Goal: Information Seeking & Learning: Learn about a topic

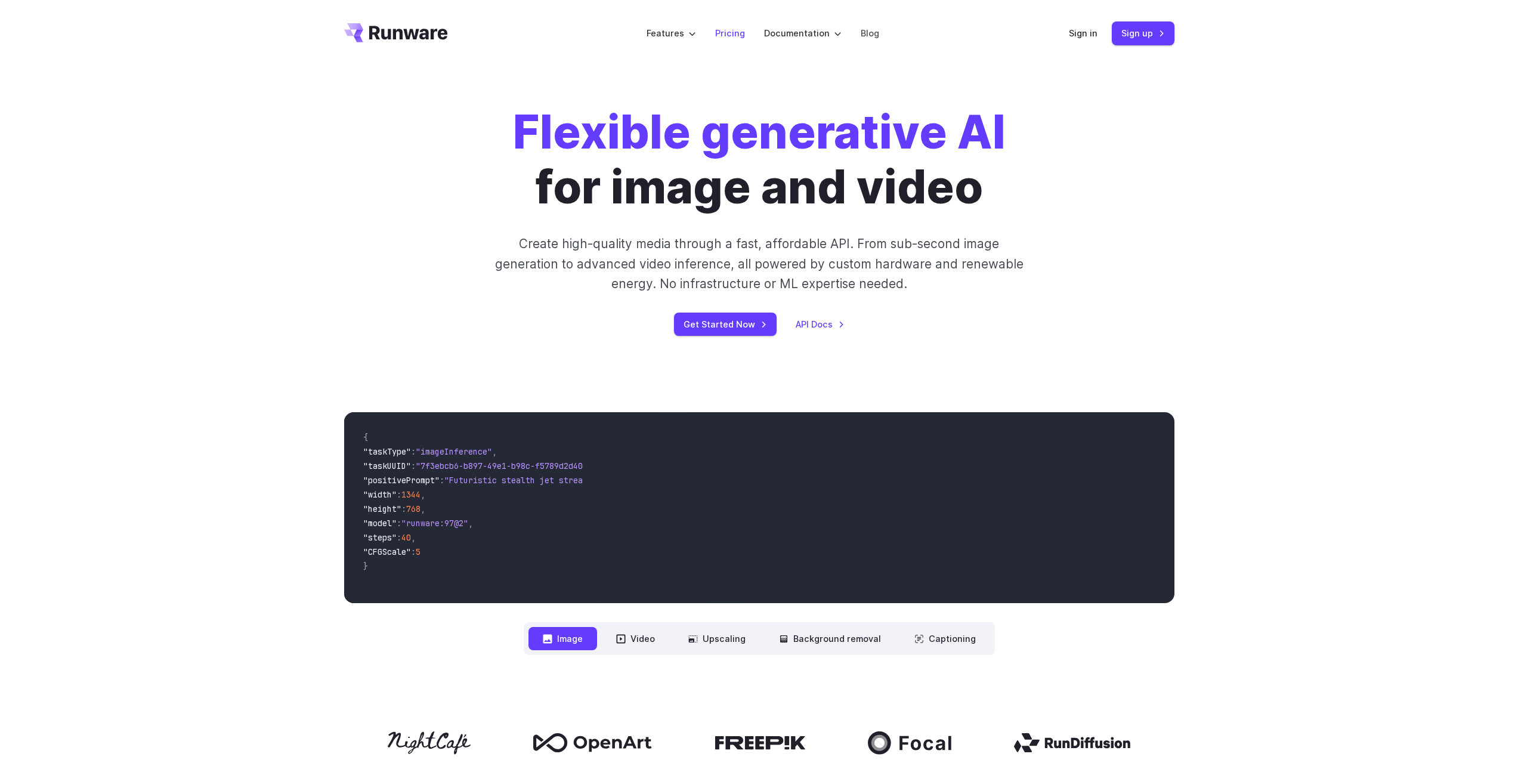
click at [741, 34] on link "Pricing" at bounding box center [730, 33] width 30 height 14
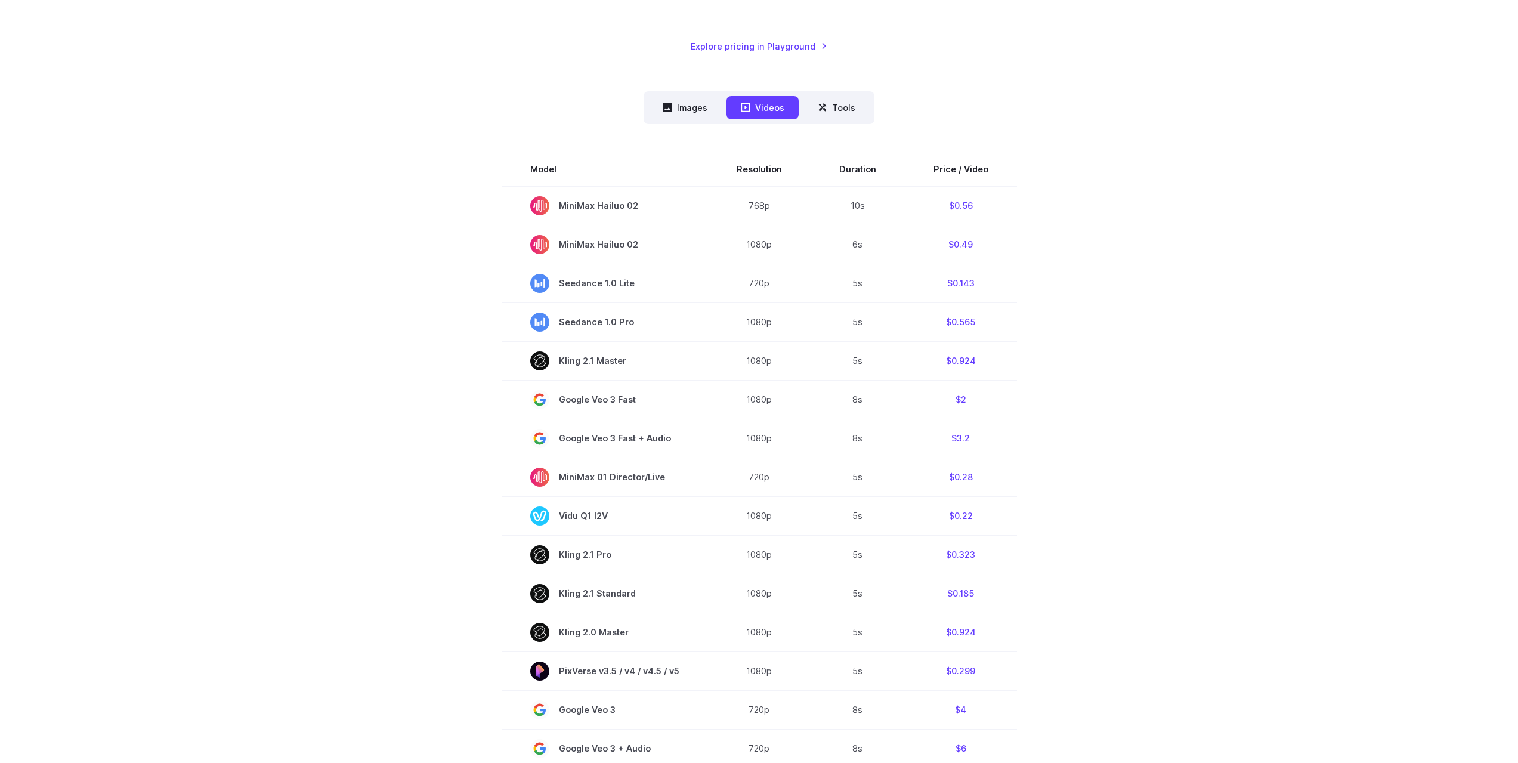
drag, startPoint x: 1052, startPoint y: 211, endPoint x: 1046, endPoint y: 243, distance: 33.3
drag, startPoint x: 996, startPoint y: 361, endPoint x: 939, endPoint y: 366, distance: 57.5
click at [939, 366] on td "$0.924" at bounding box center [961, 360] width 112 height 39
click at [1043, 387] on section "Model Resolution Duration Price / Video MiniMax Hailuo 02 768p 10s $0.56 MiniMa…" at bounding box center [759, 556] width 830 height 809
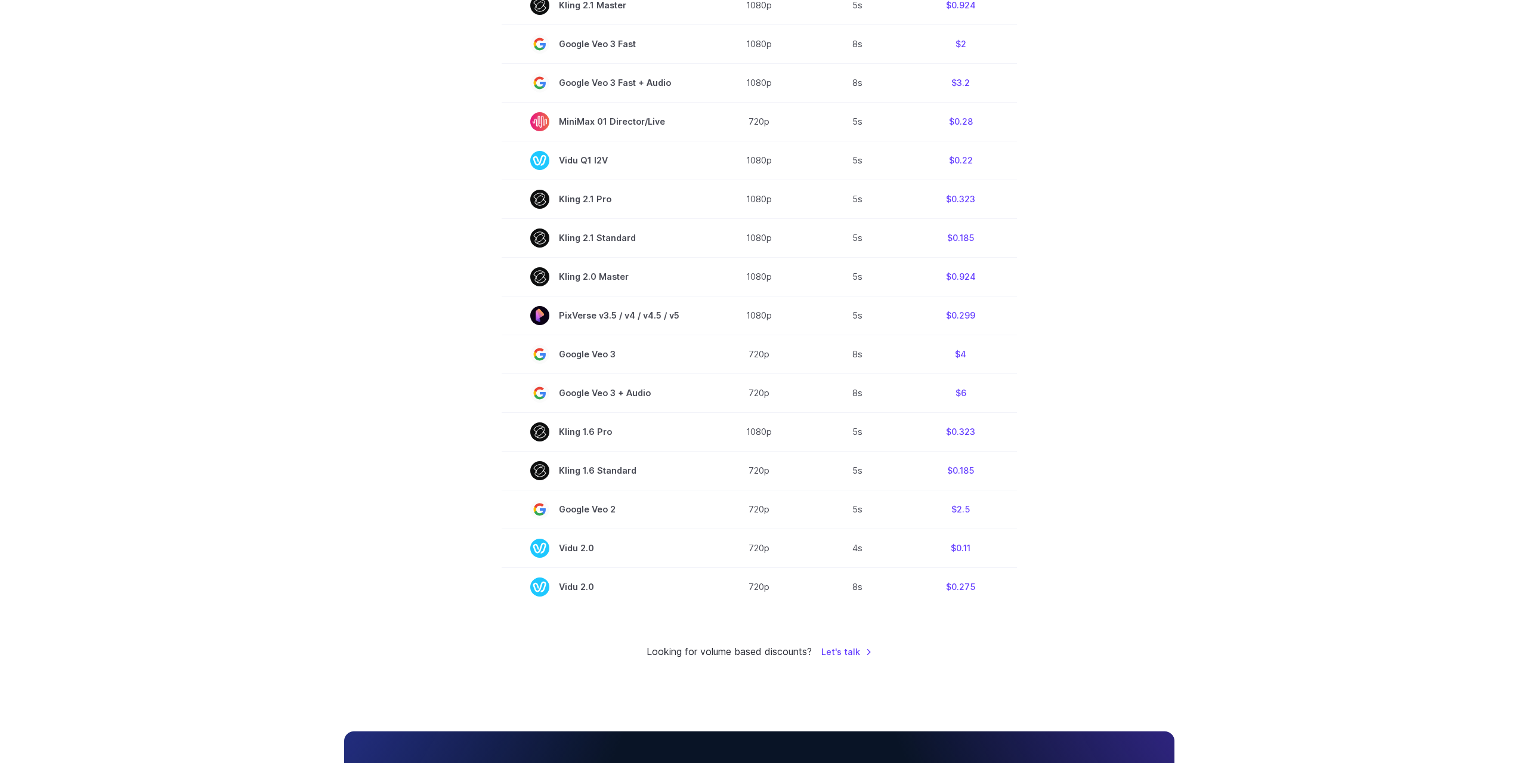
scroll to position [679, 0]
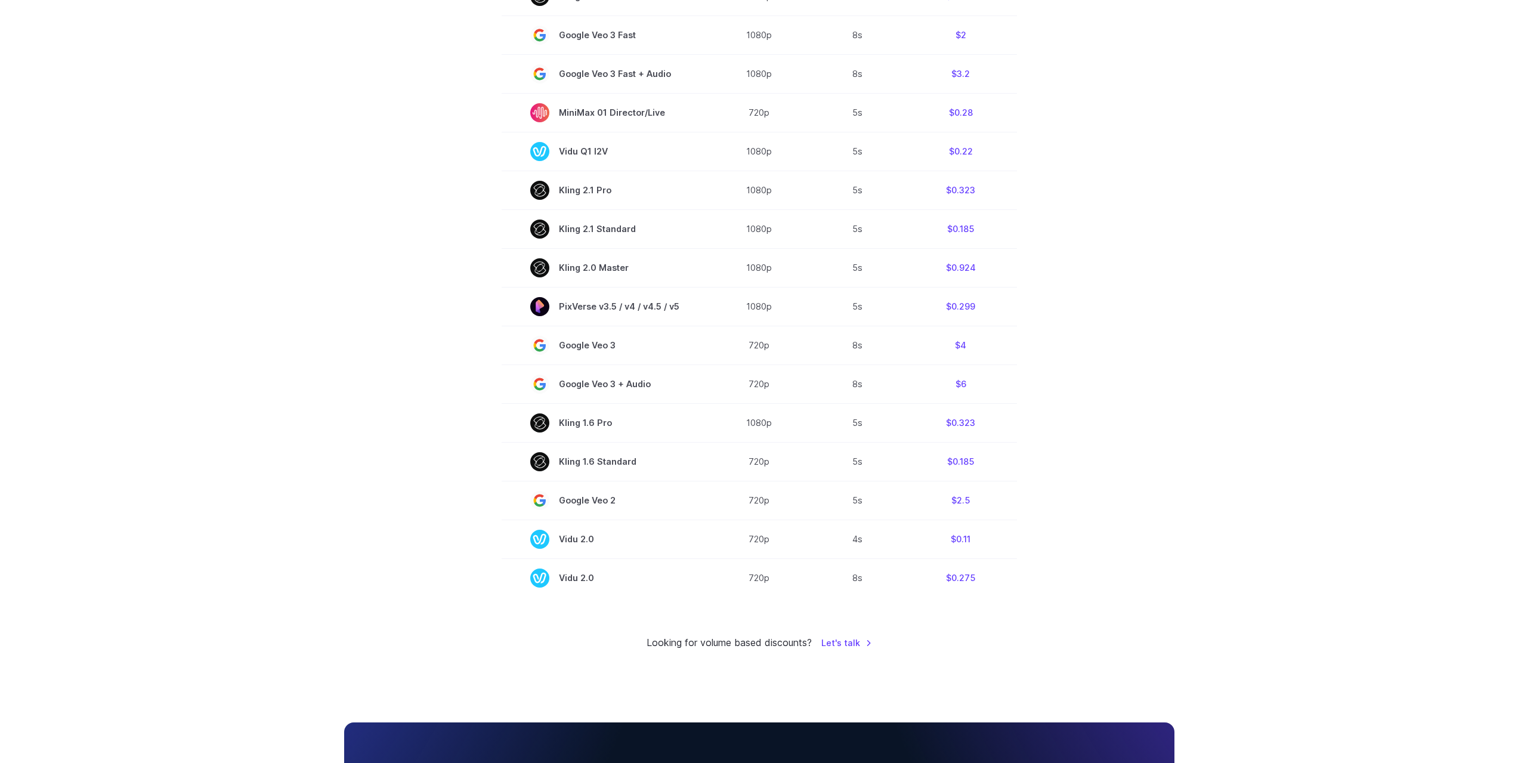
drag, startPoint x: 1035, startPoint y: 326, endPoint x: 1027, endPoint y: 360, distance: 35.0
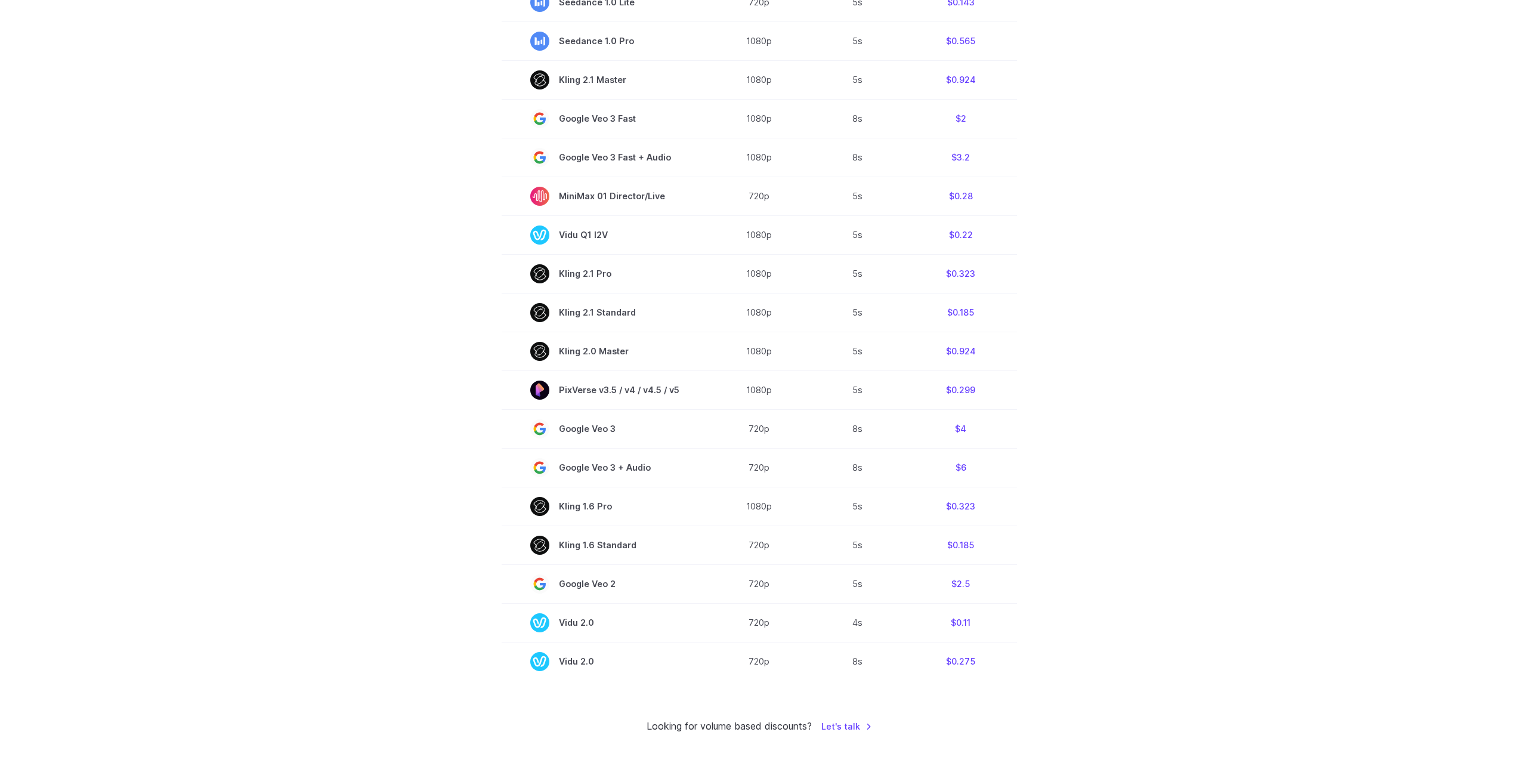
scroll to position [589, 0]
drag, startPoint x: 1024, startPoint y: 364, endPoint x: 1023, endPoint y: 338, distance: 26.9
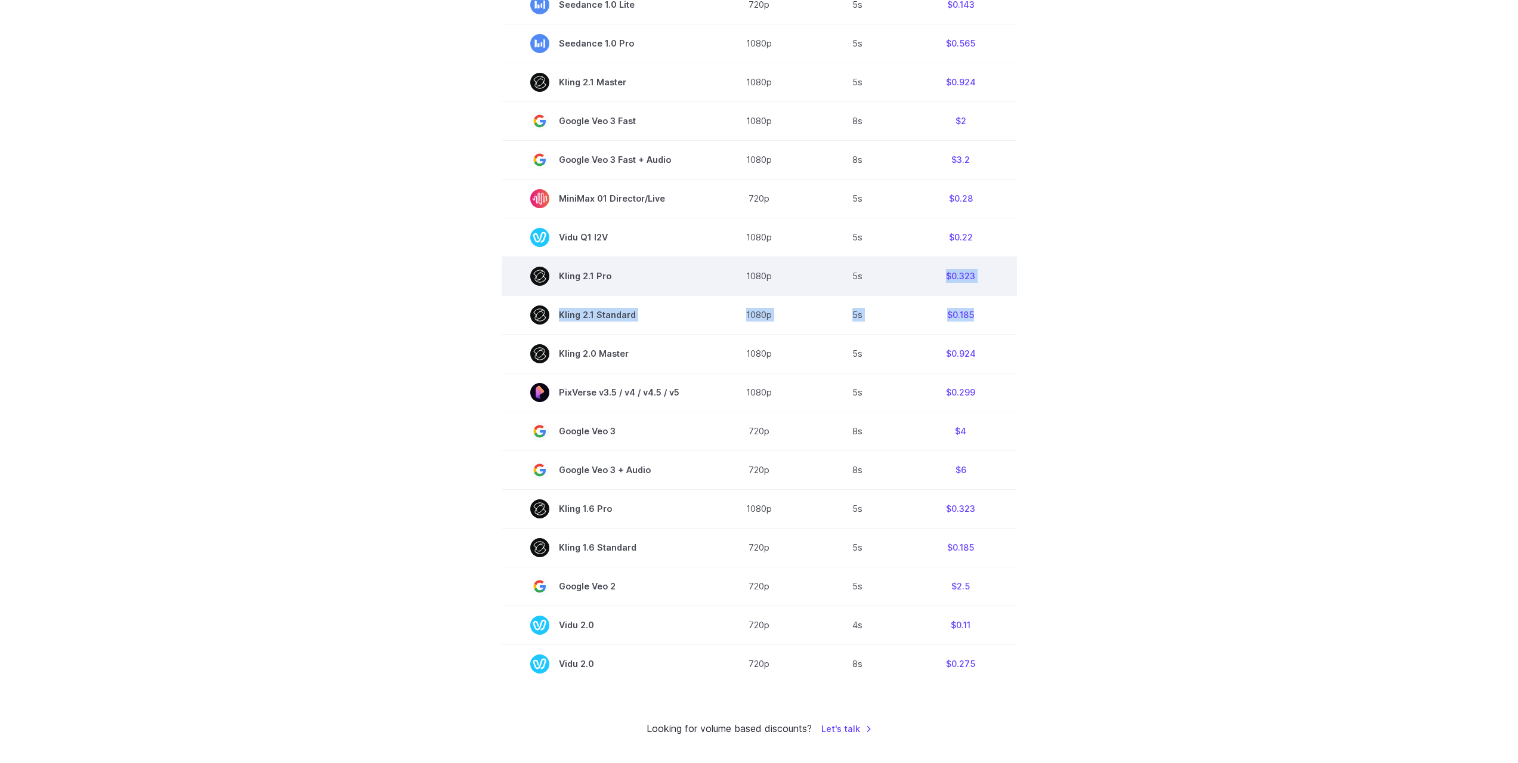
drag, startPoint x: 989, startPoint y: 311, endPoint x: 917, endPoint y: 271, distance: 82.7
click at [917, 271] on tbody "Model Resolution Duration Price / Video MiniMax Hailuo 02 768p 10s $0.56 MiniMa…" at bounding box center [759, 278] width 515 height 809
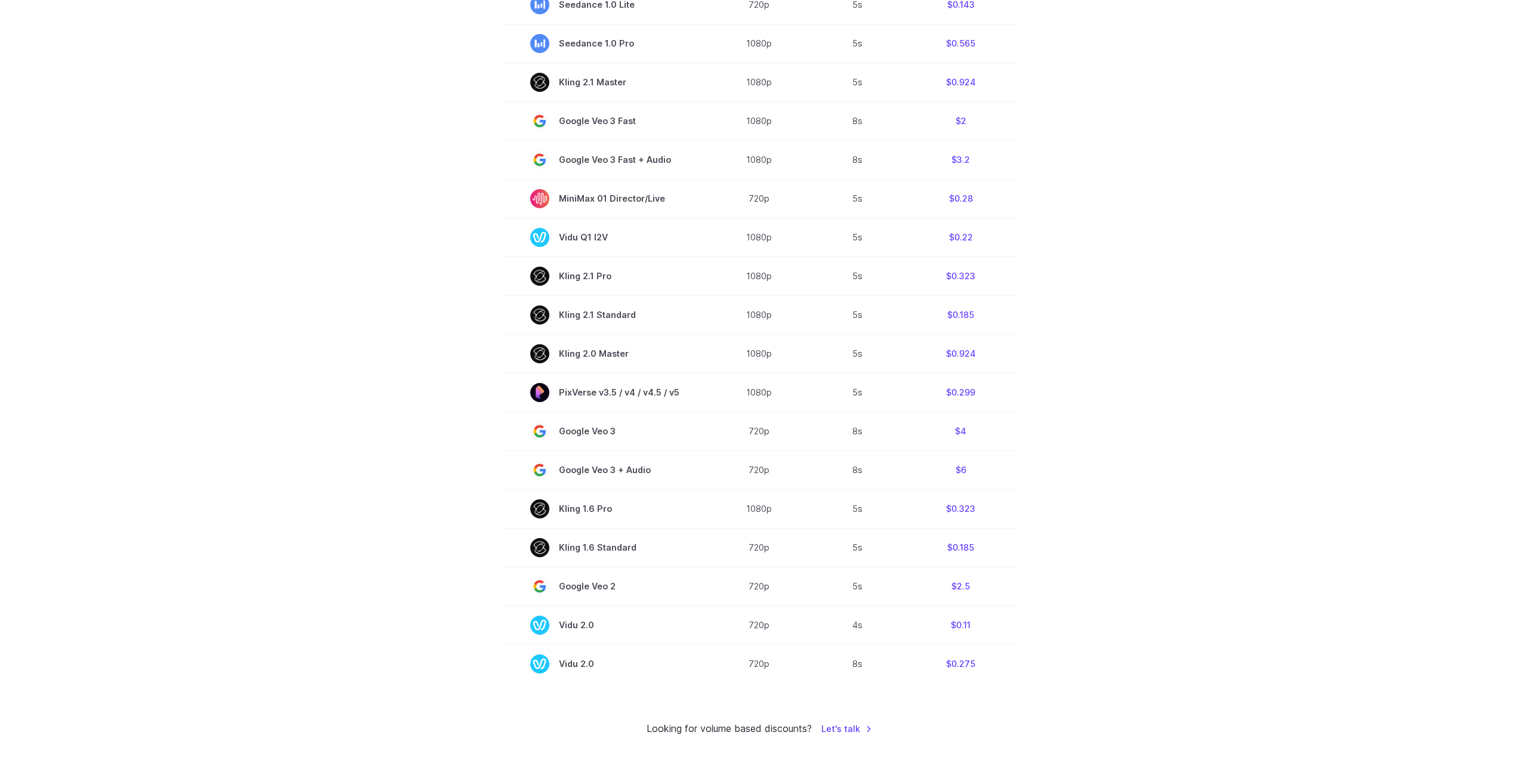
click at [1071, 317] on section "Model Resolution Duration Price / Video MiniMax Hailuo 02 768p 10s $0.56 MiniMa…" at bounding box center [759, 278] width 830 height 809
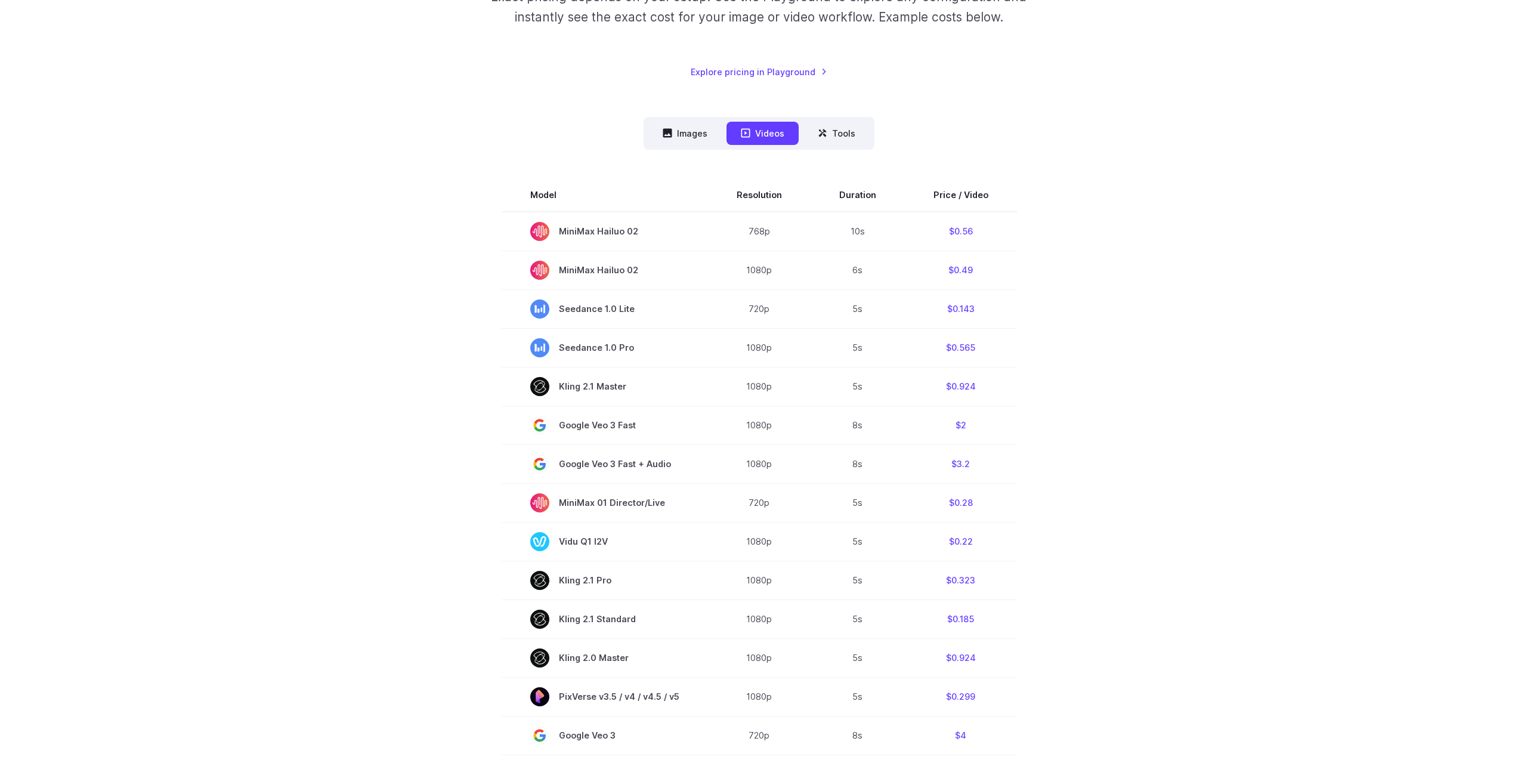
drag, startPoint x: 1031, startPoint y: 415, endPoint x: 1026, endPoint y: 385, distance: 30.8
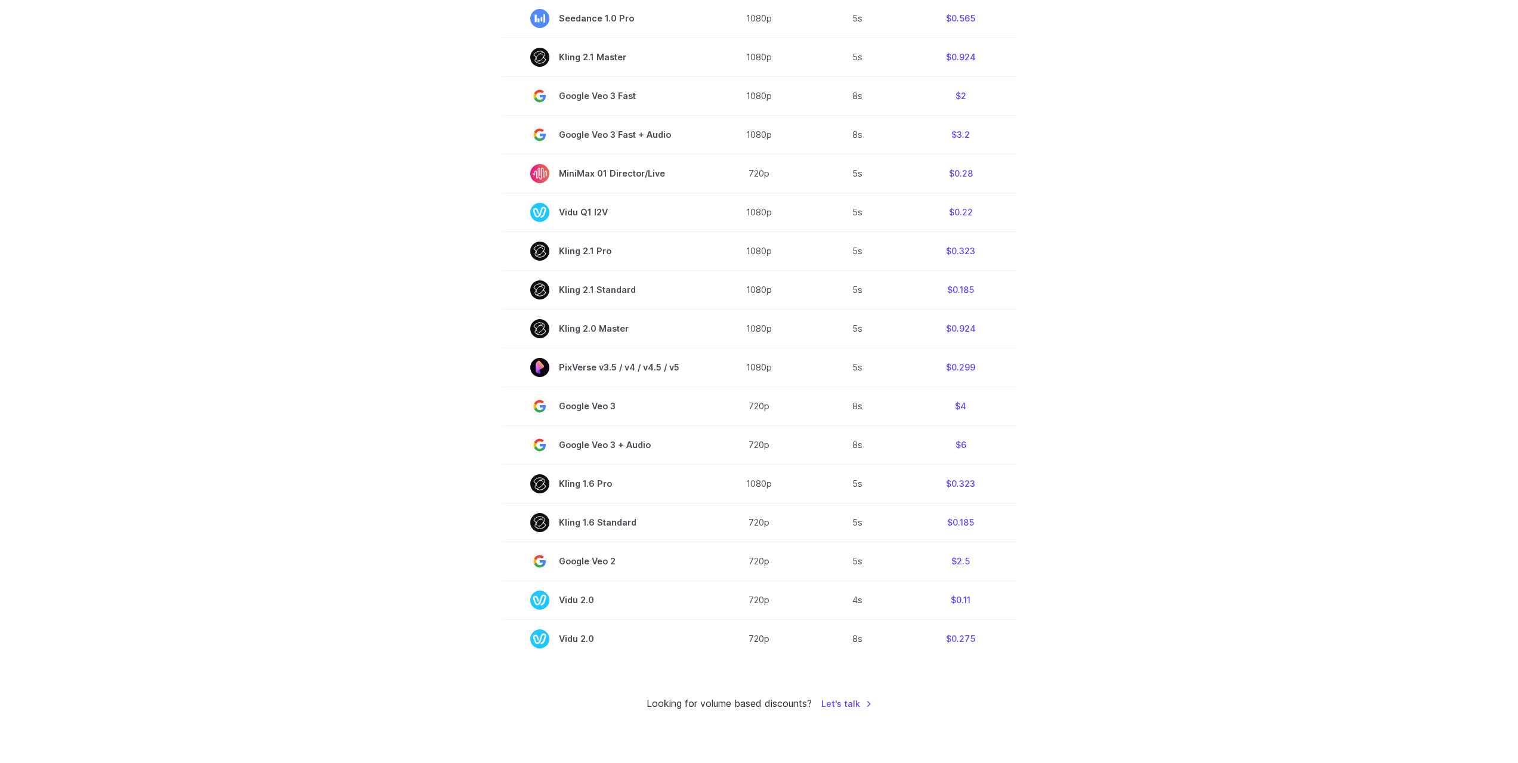
drag, startPoint x: 1026, startPoint y: 385, endPoint x: 1029, endPoint y: 451, distance: 66.3
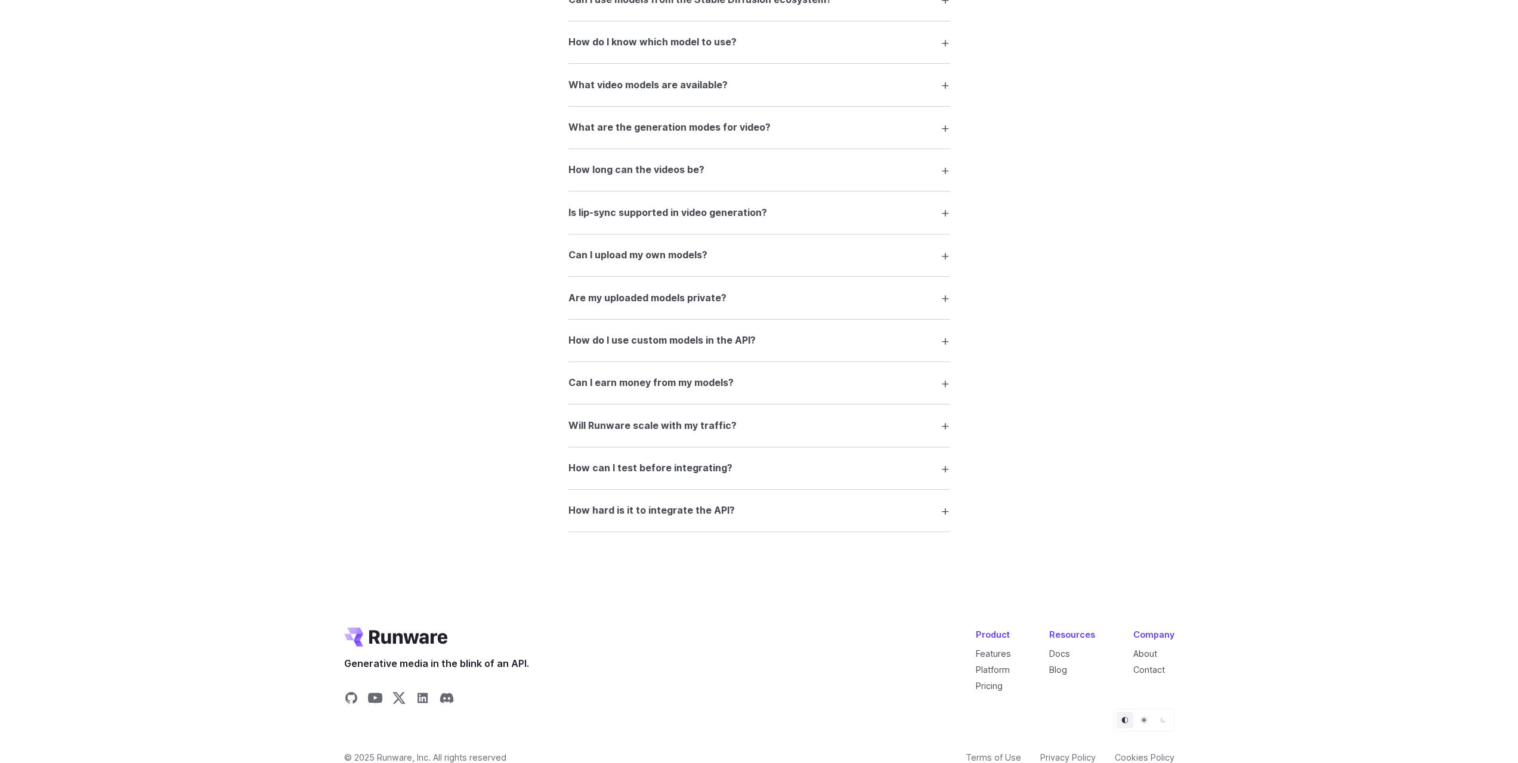
scroll to position [2218, 0]
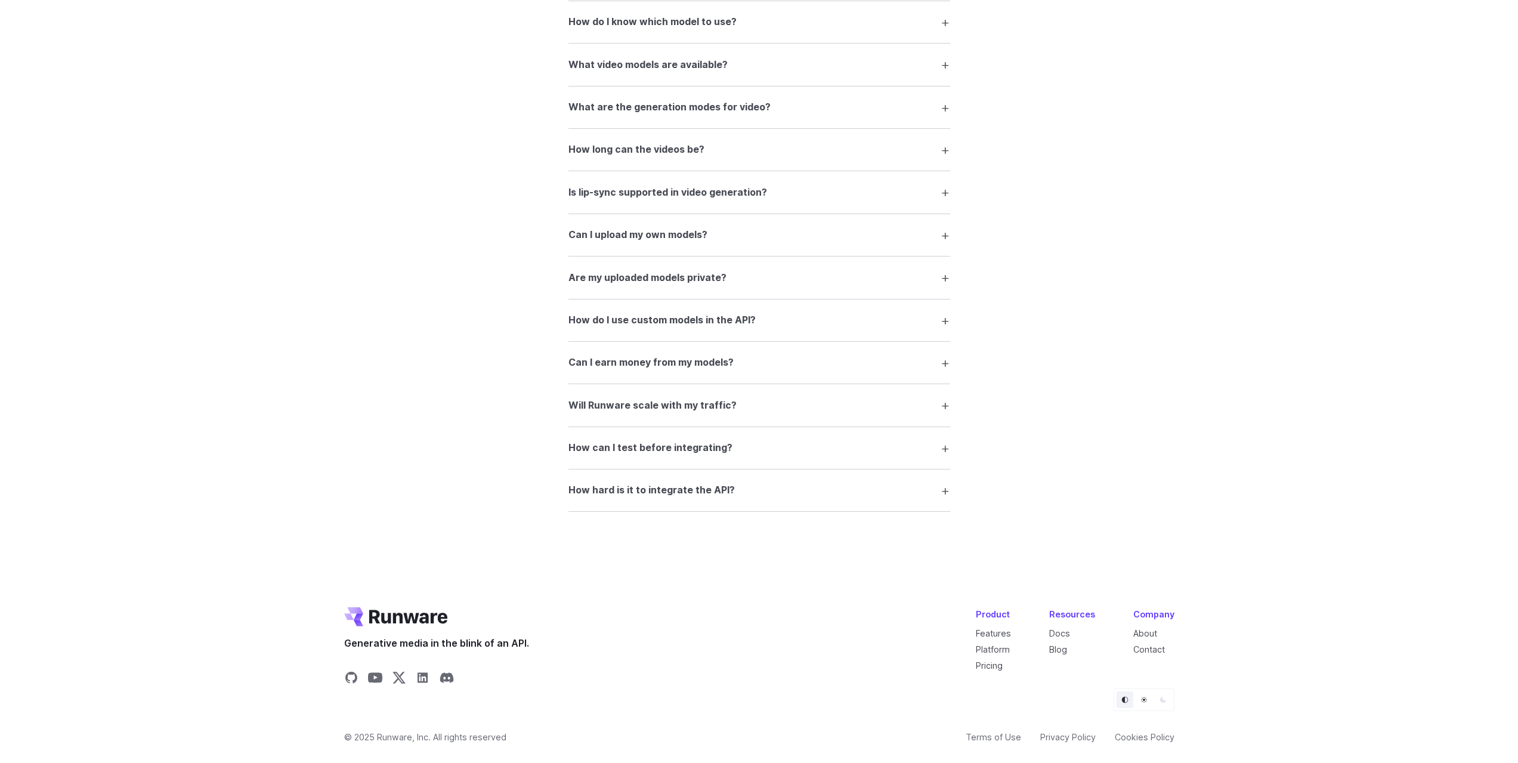
drag, startPoint x: 843, startPoint y: 376, endPoint x: 1019, endPoint y: 509, distance: 220.6
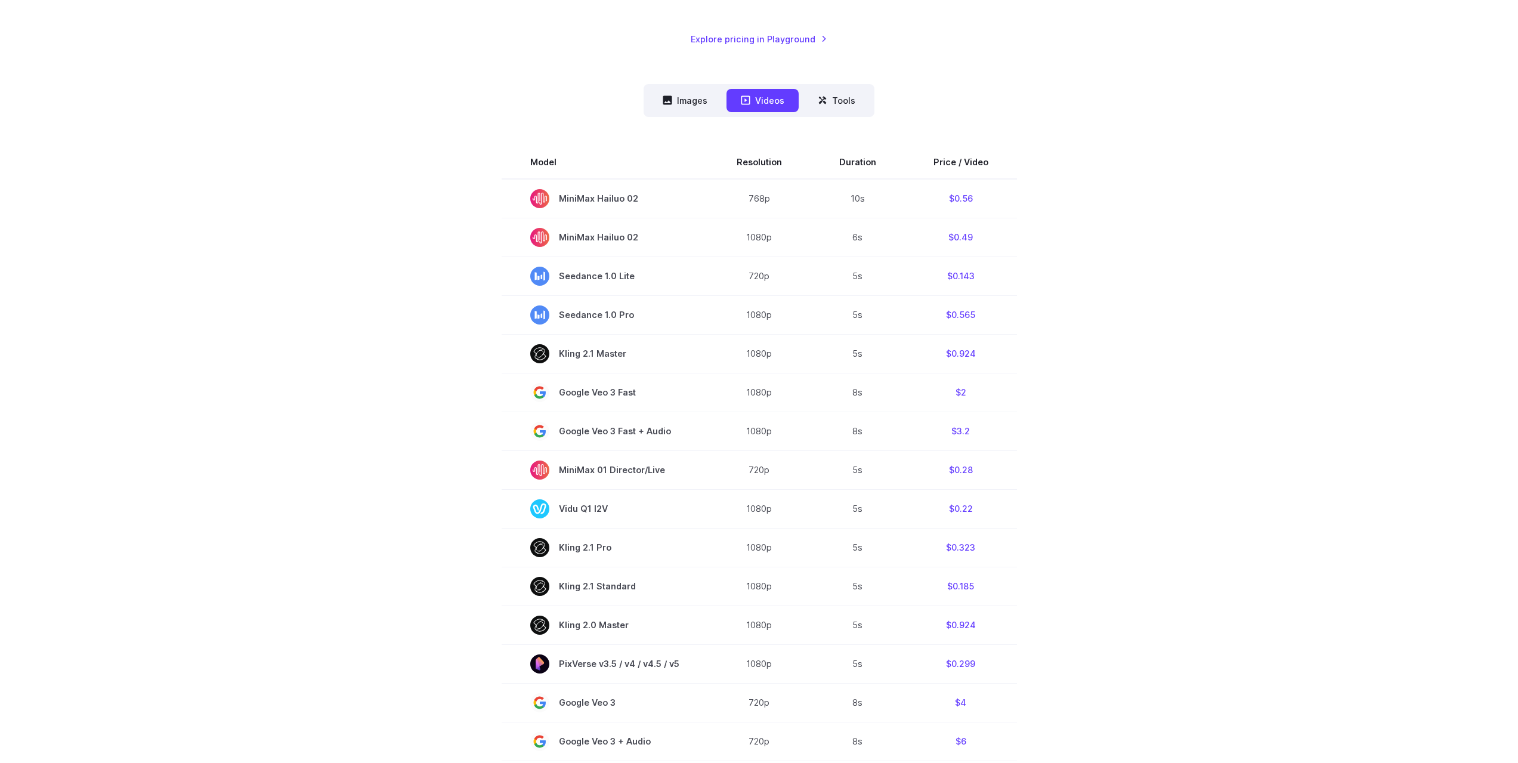
scroll to position [0, 0]
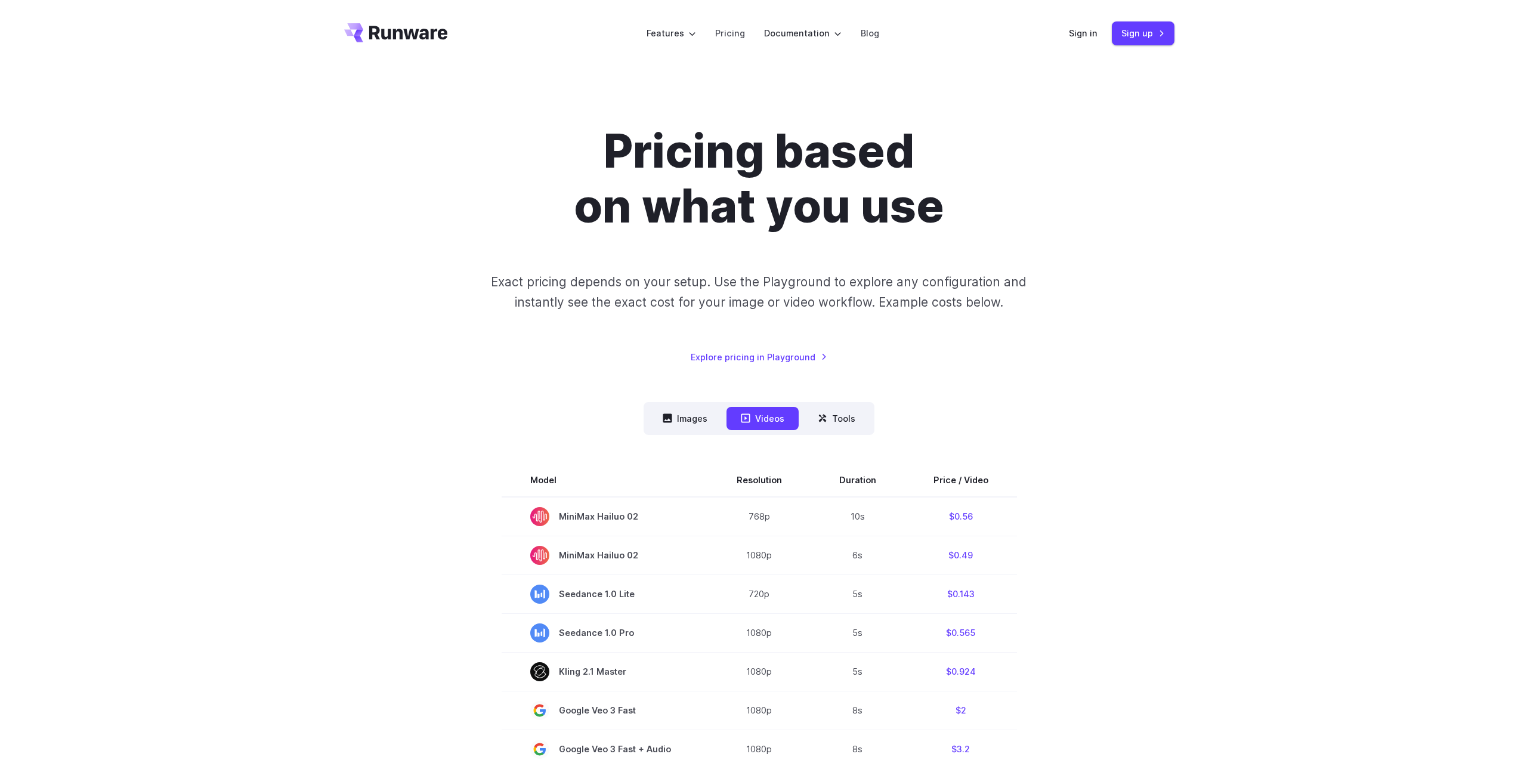
drag, startPoint x: 1063, startPoint y: 549, endPoint x: 1020, endPoint y: 332, distance: 220.7
click at [731, 41] on li "Pricing" at bounding box center [730, 33] width 49 height 33
click at [730, 32] on link "Pricing" at bounding box center [730, 33] width 30 height 14
click at [706, 420] on button "Images" at bounding box center [684, 418] width 73 height 23
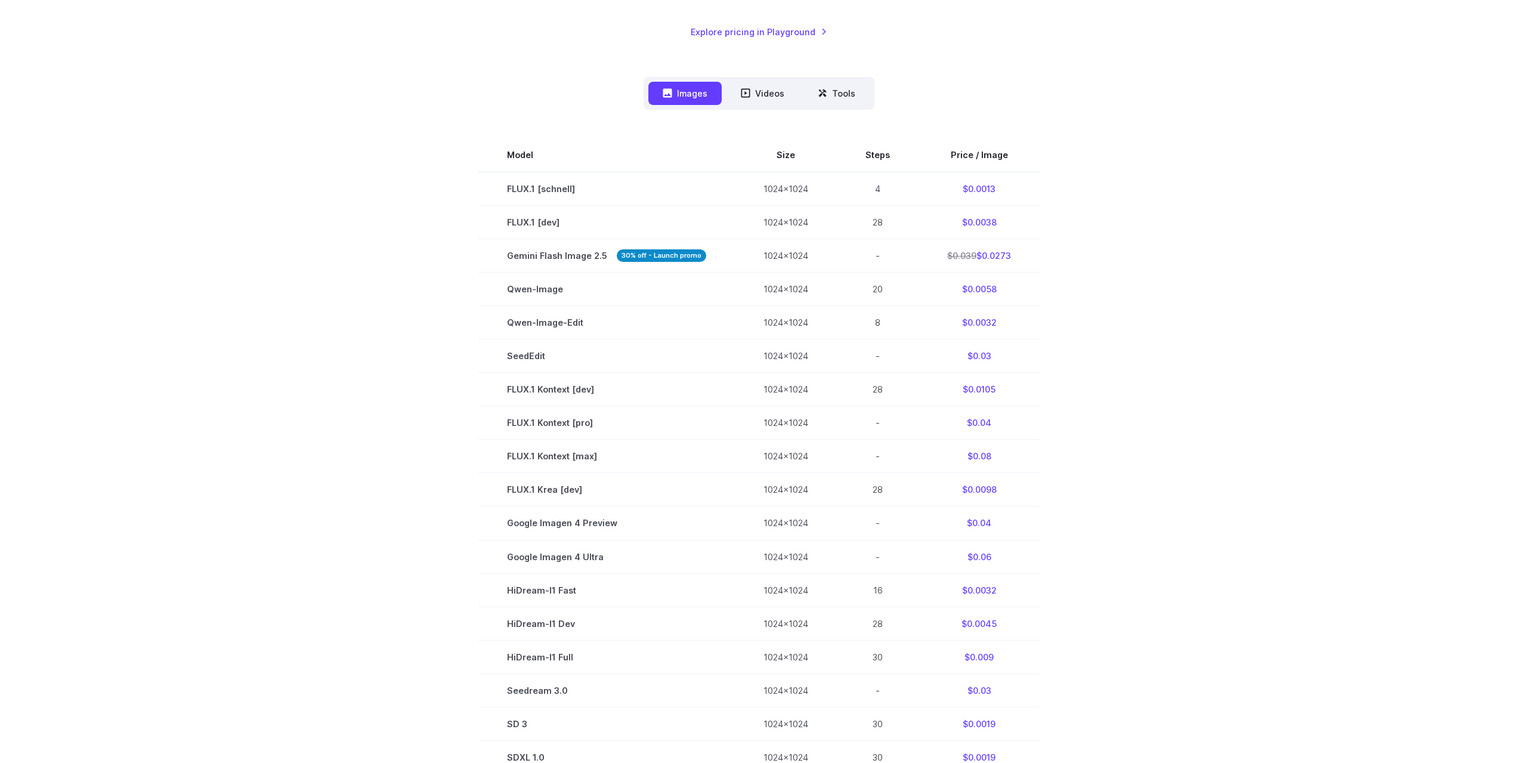
drag, startPoint x: 1127, startPoint y: 316, endPoint x: 1115, endPoint y: 256, distance: 60.9
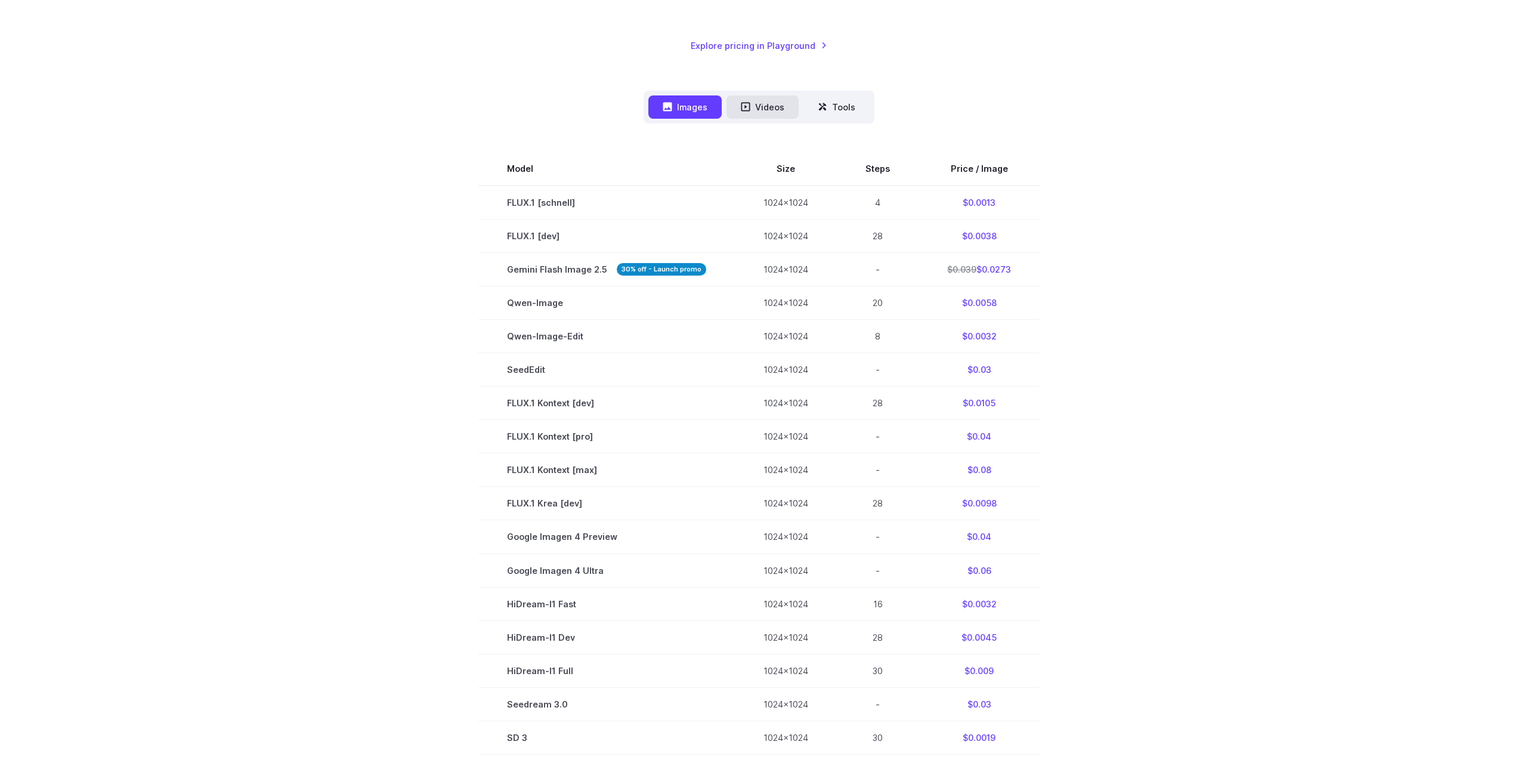
click at [750, 116] on button "Videos" at bounding box center [762, 106] width 72 height 23
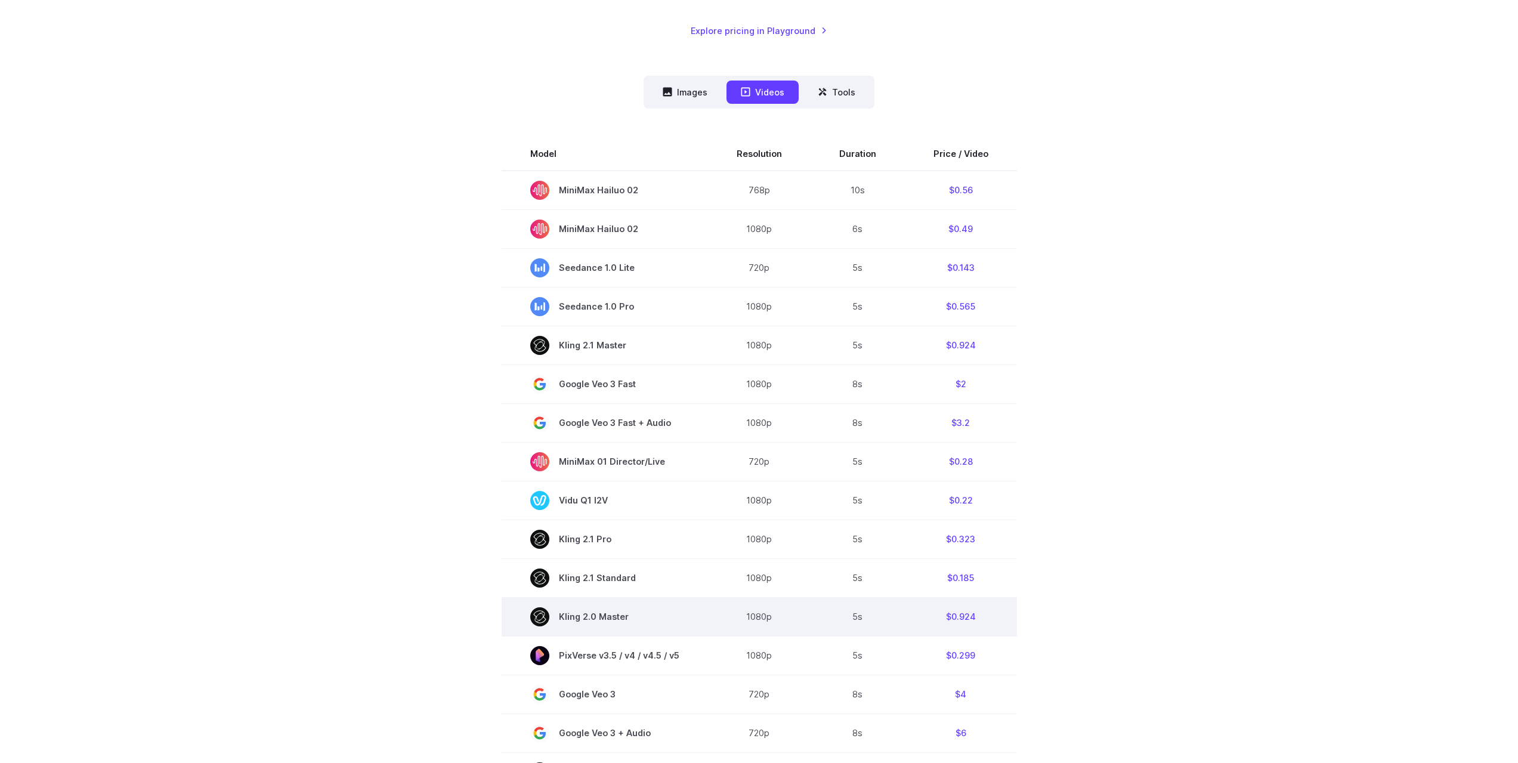
scroll to position [289, 0]
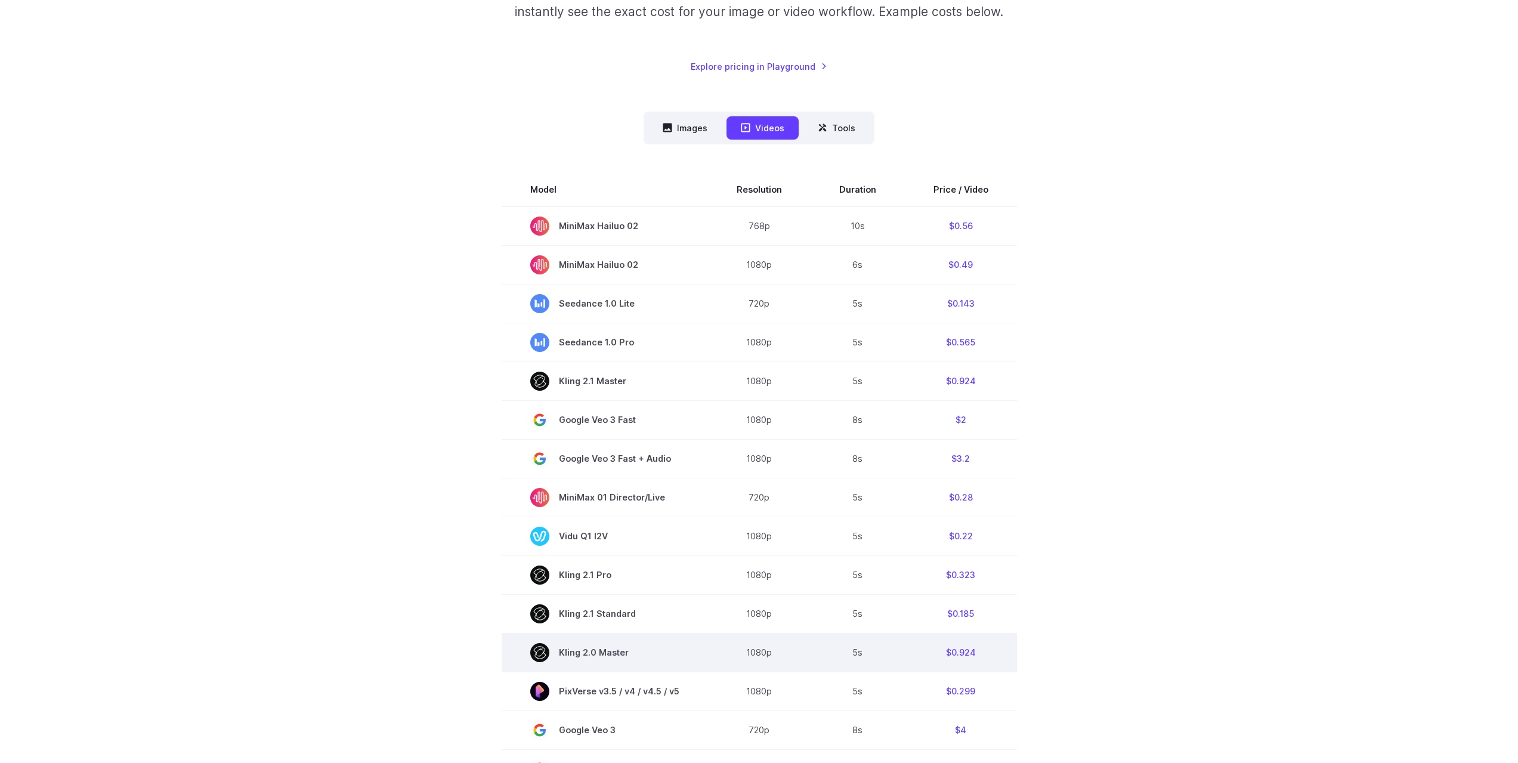
drag, startPoint x: 731, startPoint y: 593, endPoint x: 727, endPoint y: 553, distance: 40.2
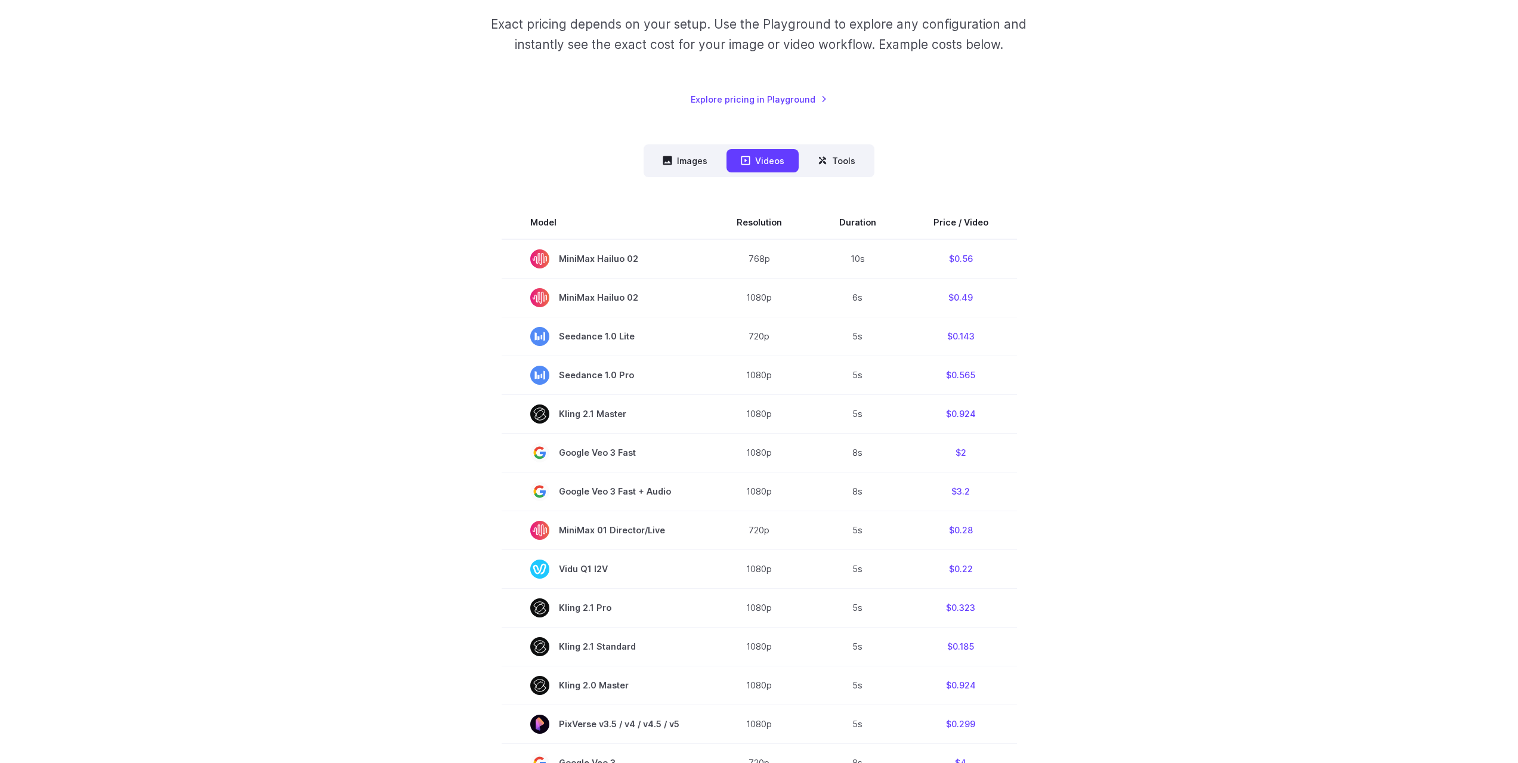
drag, startPoint x: 1113, startPoint y: 544, endPoint x: 1117, endPoint y: 524, distance: 20.1
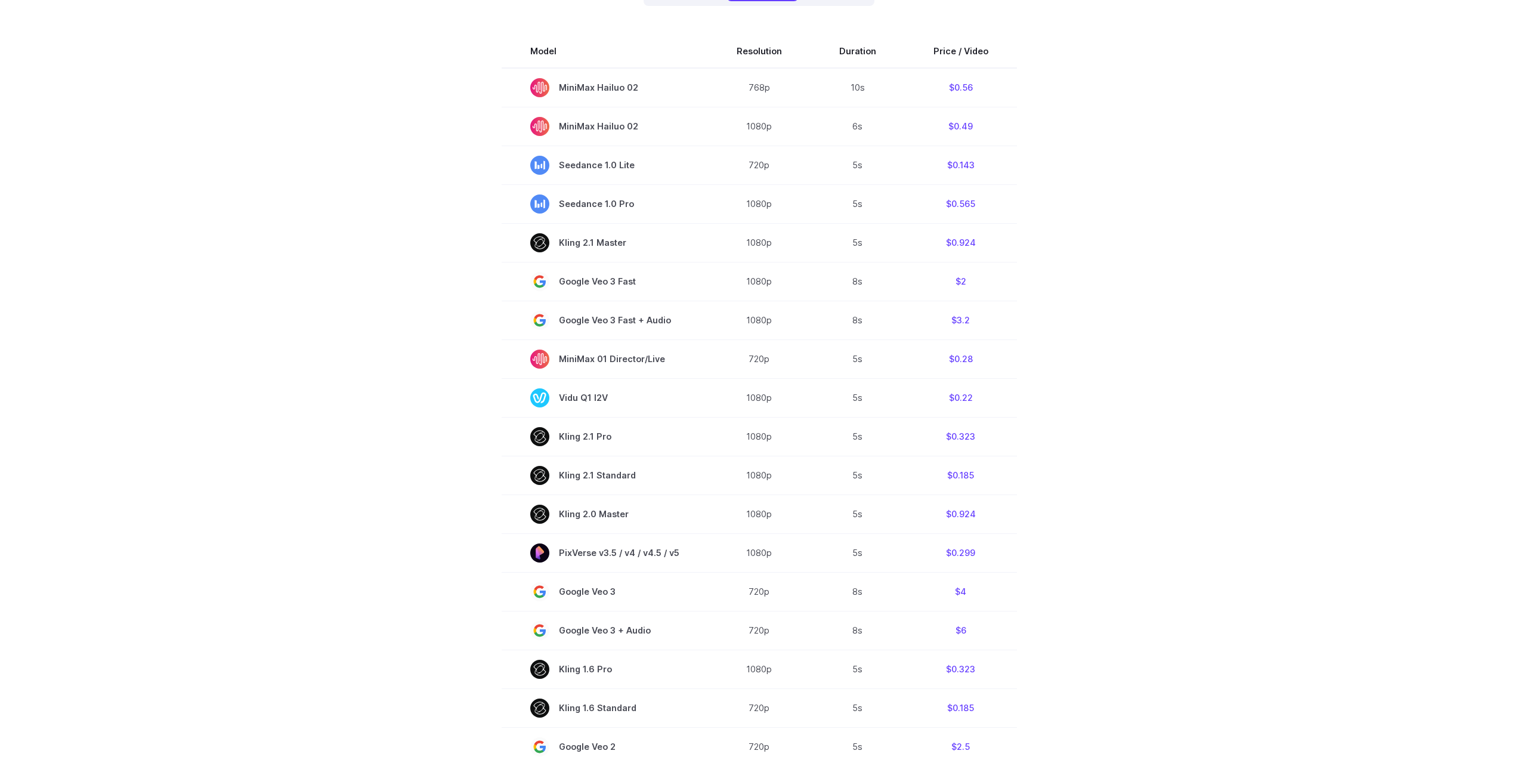
drag, startPoint x: 1070, startPoint y: 365, endPoint x: 1068, endPoint y: 388, distance: 22.7
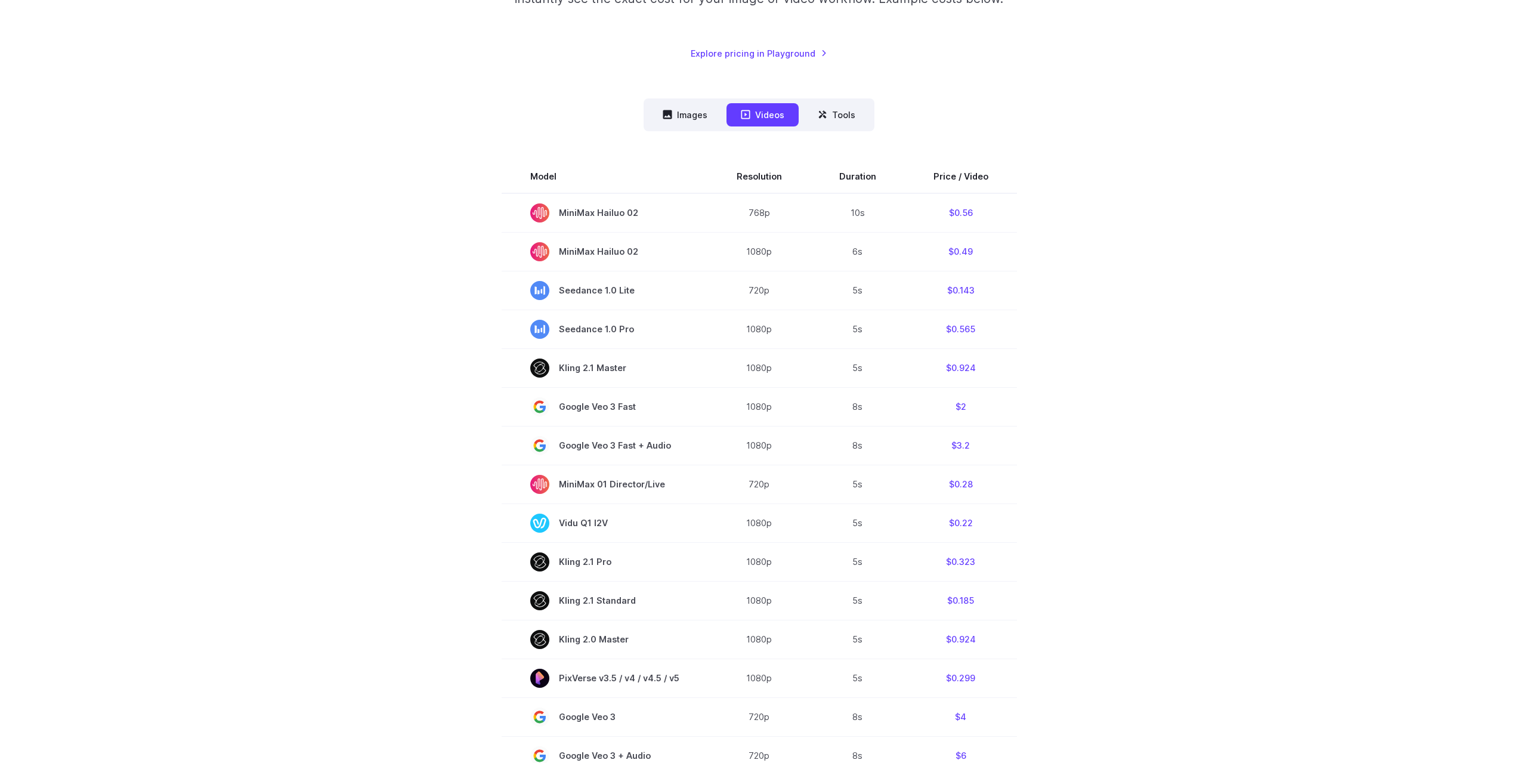
scroll to position [177, 0]
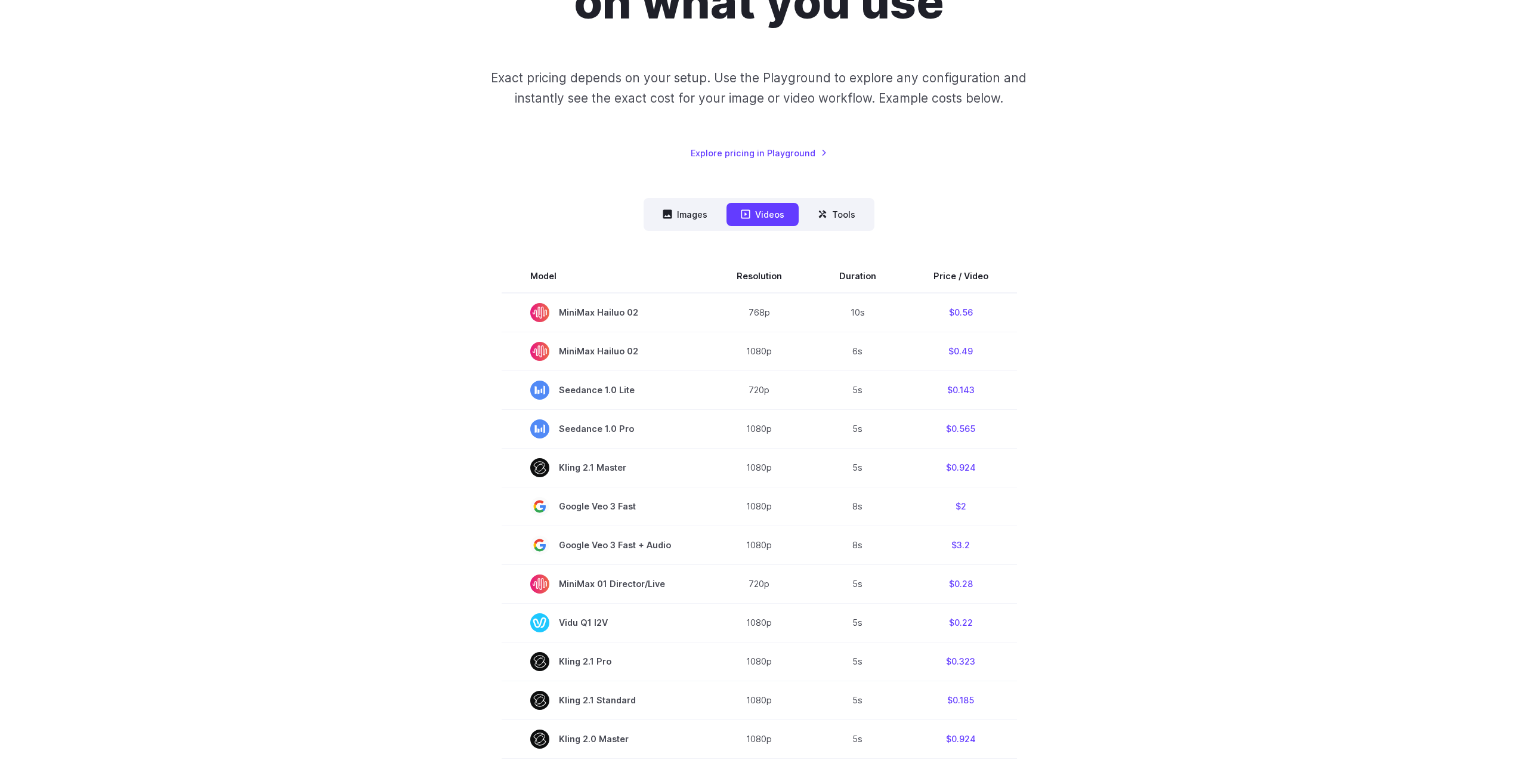
drag, startPoint x: 1037, startPoint y: 475, endPoint x: 1068, endPoint y: 394, distance: 86.8
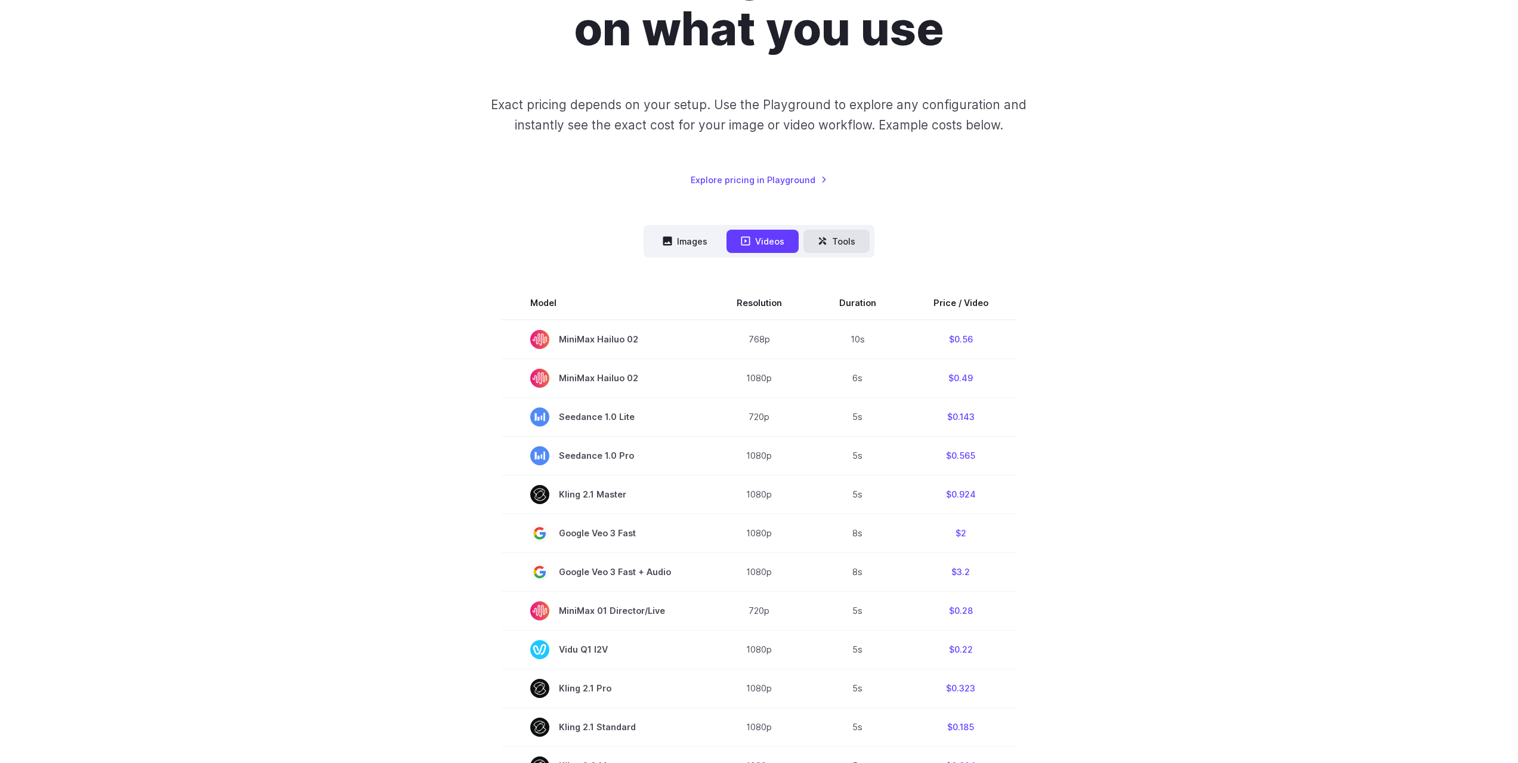
click at [821, 246] on button "Tools" at bounding box center [836, 241] width 66 height 23
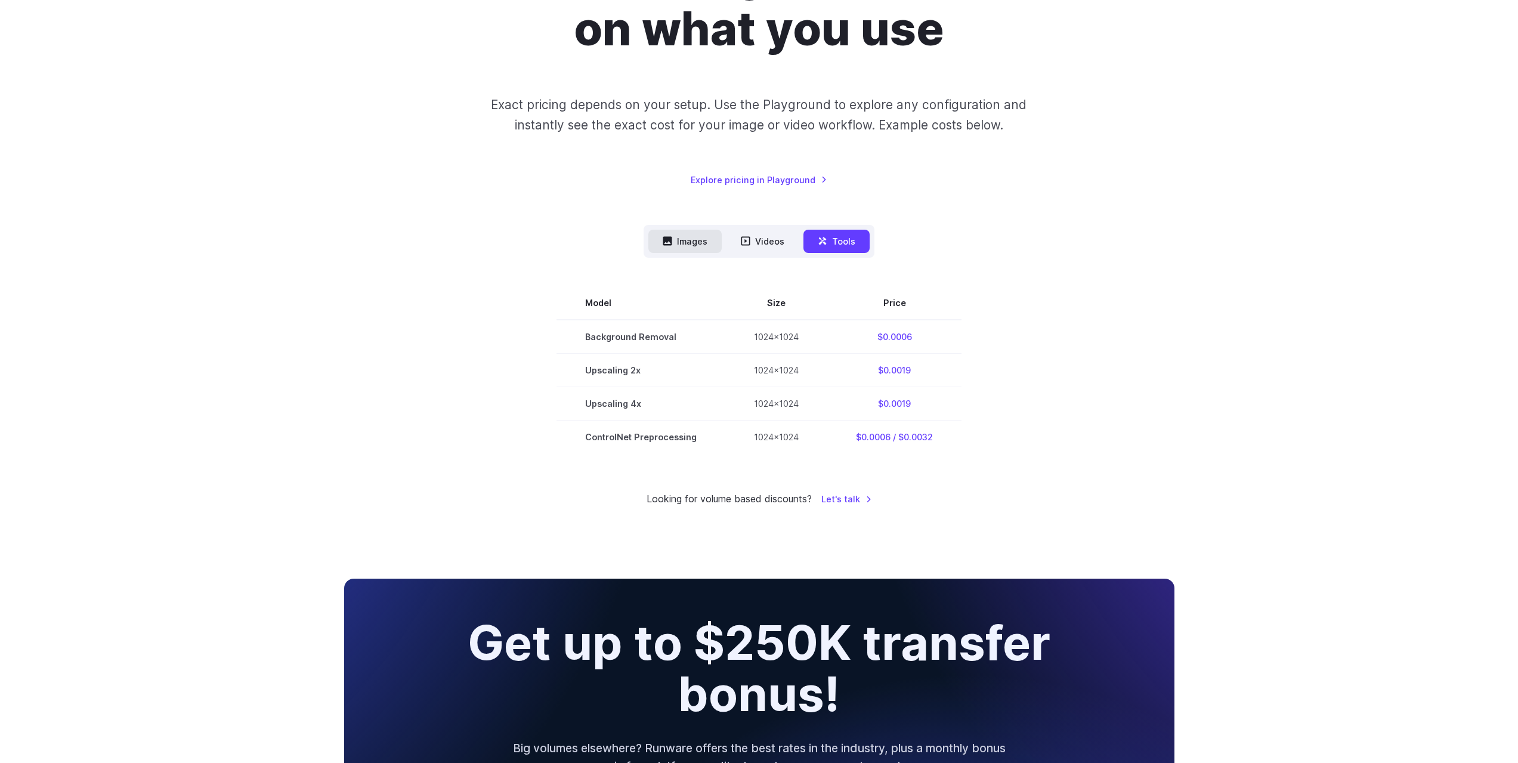
click at [687, 245] on button "Images" at bounding box center [684, 241] width 73 height 23
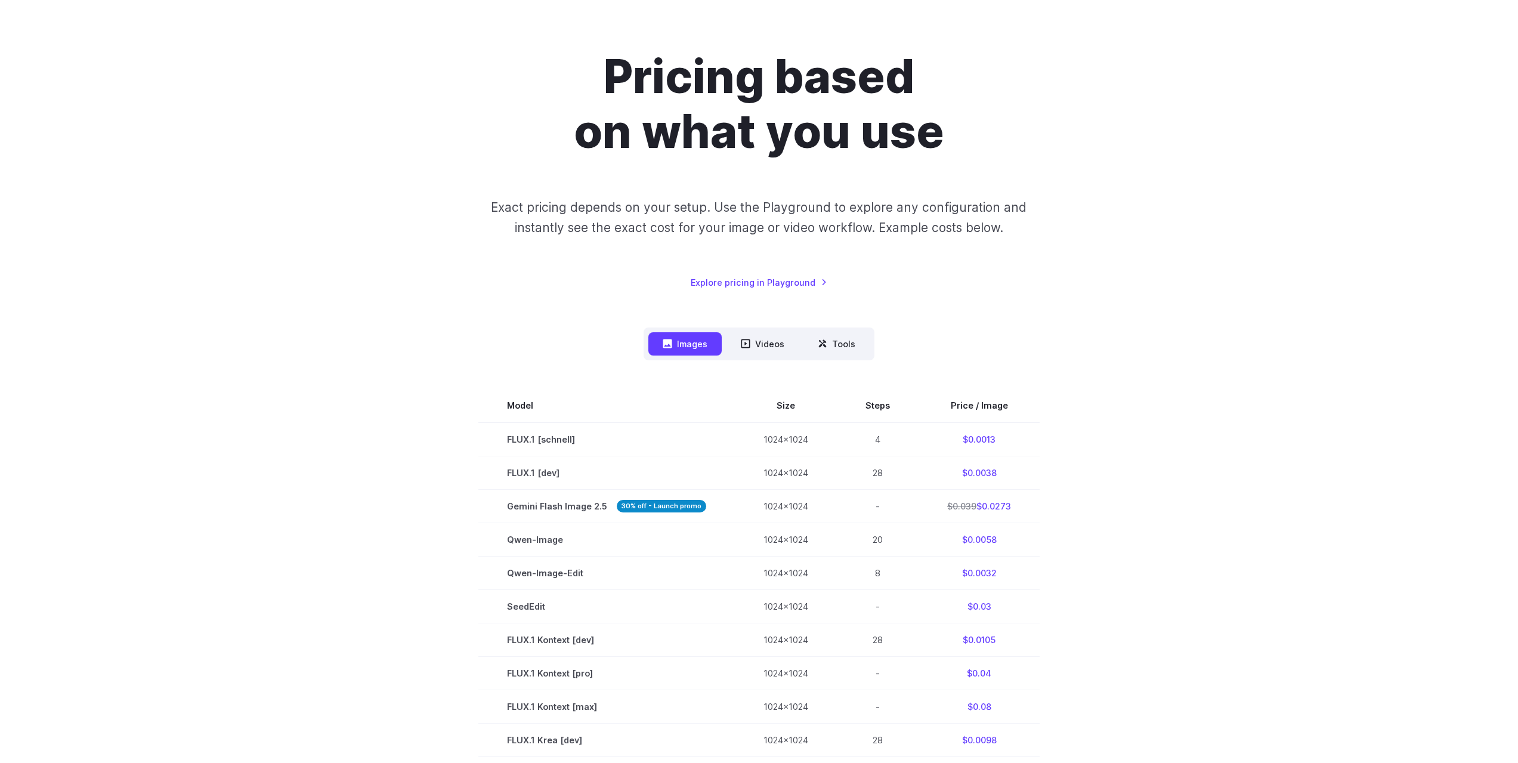
scroll to position [0, 0]
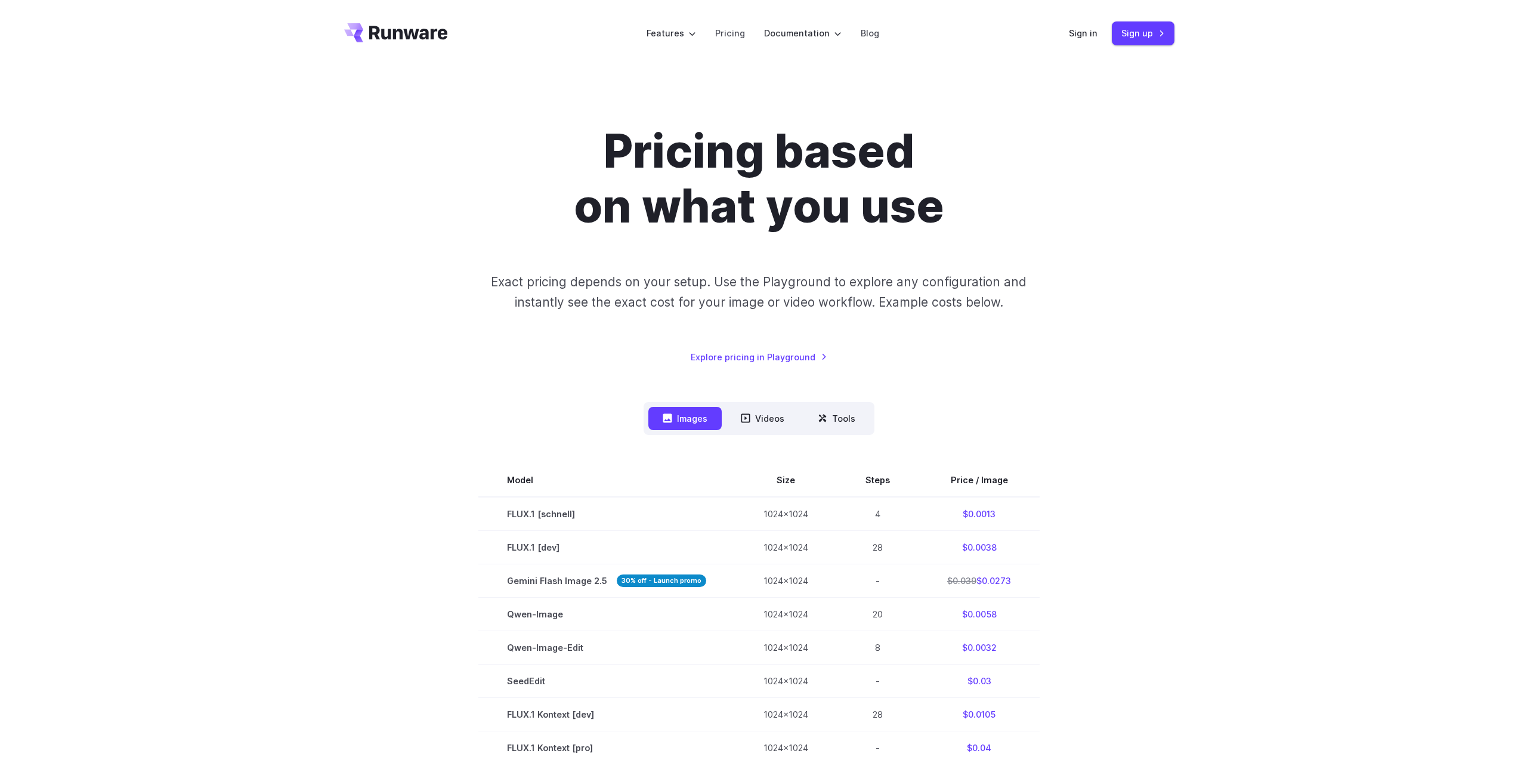
click at [769, 365] on div "Pricing based on what you use Exact pricing depends on your setup. Use the Play…" at bounding box center [759, 654] width 830 height 1061
click at [762, 357] on link "Explore pricing in Playground" at bounding box center [759, 357] width 137 height 14
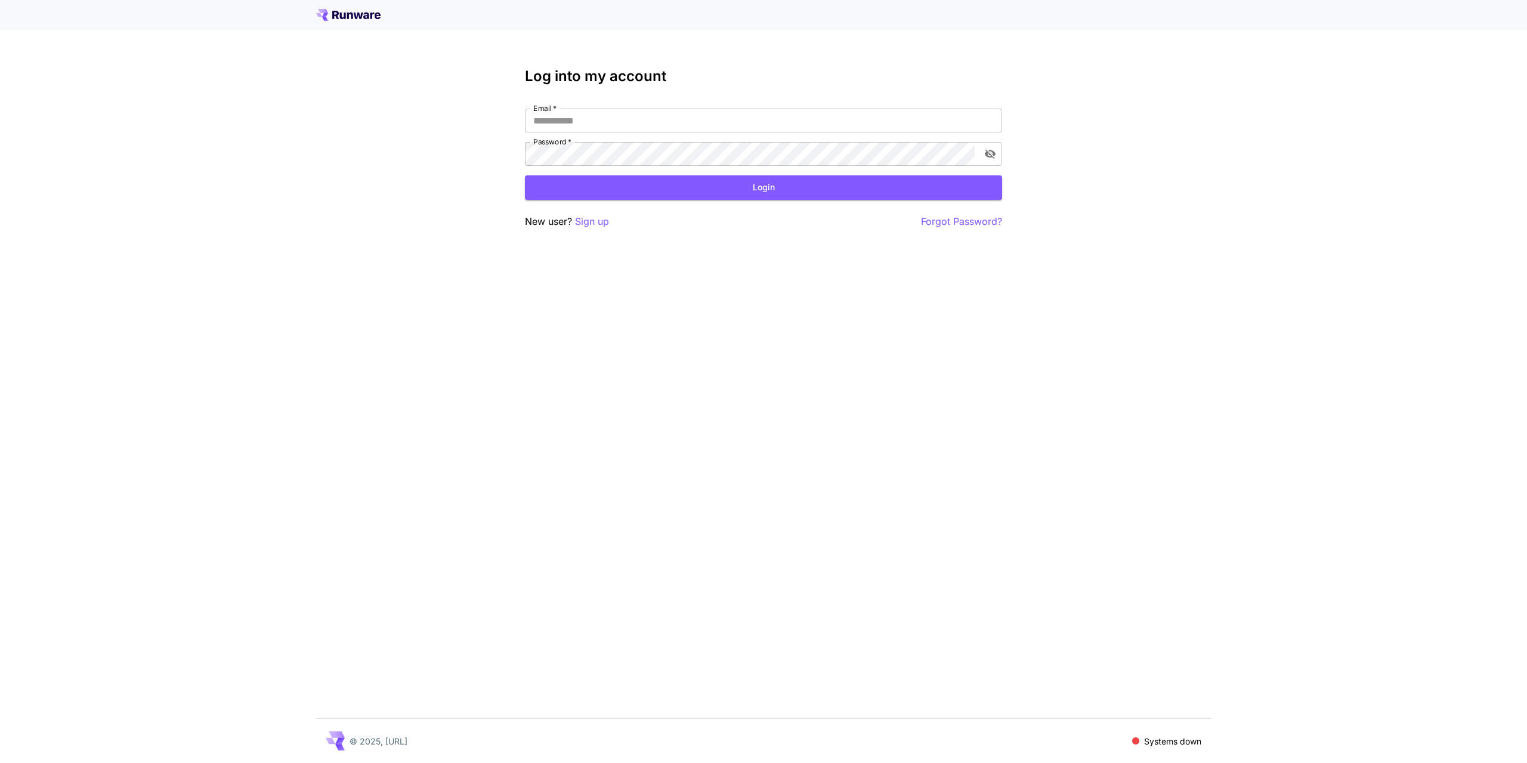
click at [329, 11] on icon at bounding box center [348, 15] width 64 height 12
click at [345, 15] on icon at bounding box center [343, 16] width 6 height 7
